Goal: Information Seeking & Learning: Find specific fact

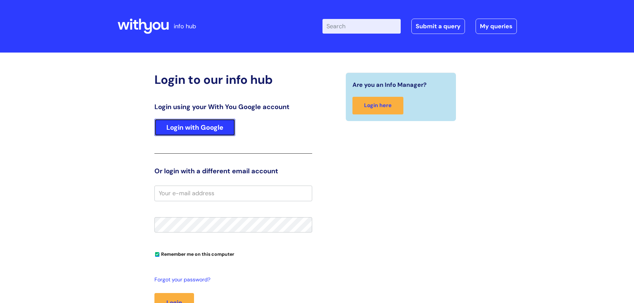
click at [226, 130] on link "Login with Google" at bounding box center [194, 127] width 81 height 17
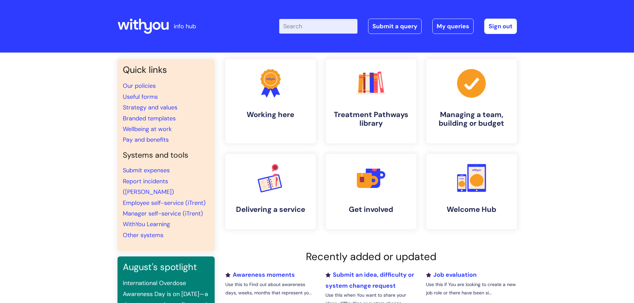
click at [340, 27] on input "Enter your search term here..." at bounding box center [318, 26] width 78 height 15
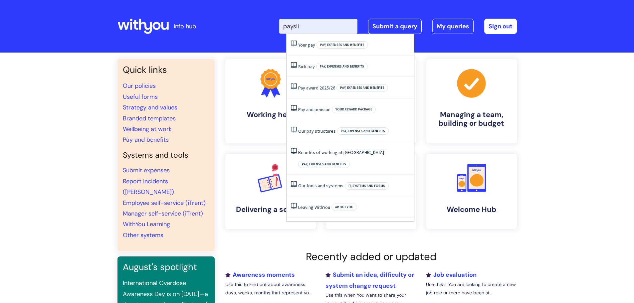
type input "payslip"
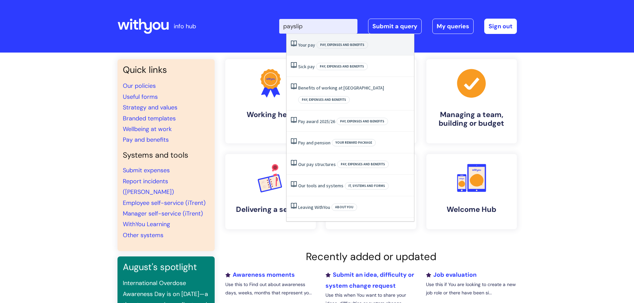
click at [368, 46] on li "Your pay Pay, expenses and benefits" at bounding box center [351, 45] width 128 height 22
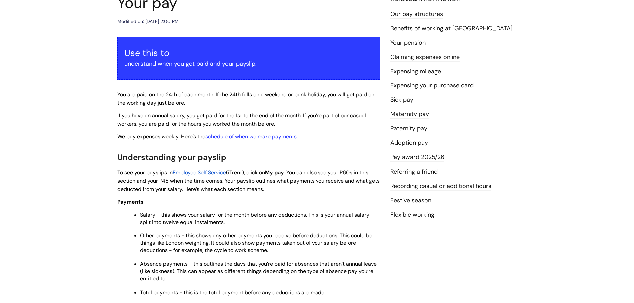
scroll to position [100, 0]
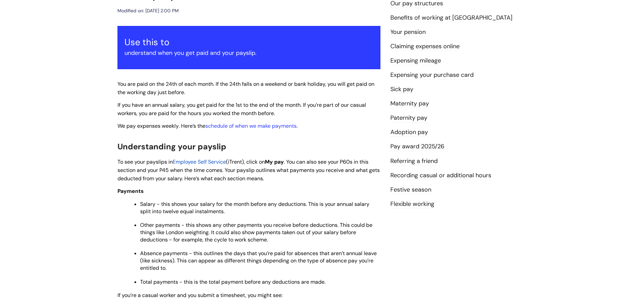
click at [203, 160] on span "Employee Self Service" at bounding box center [199, 161] width 53 height 7
